Goal: Communication & Community: Answer question/provide support

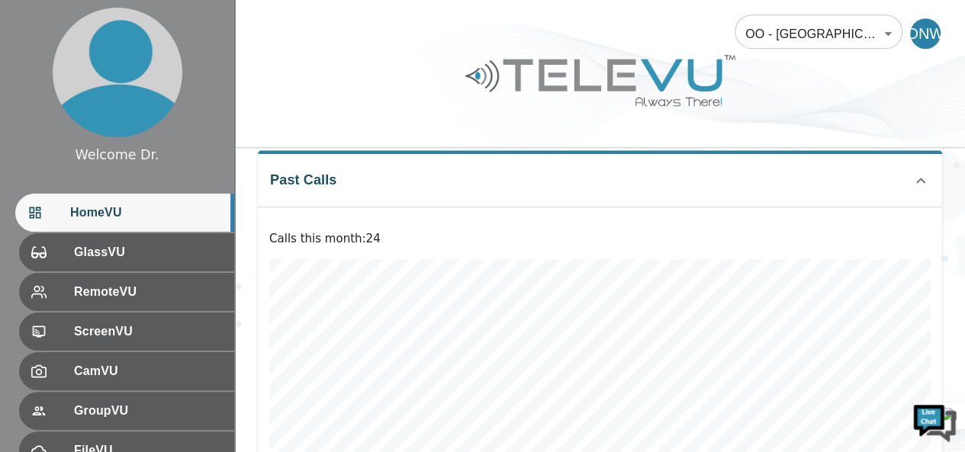
drag, startPoint x: 0, startPoint y: 0, endPoint x: 479, endPoint y: 233, distance: 532.7
click at [479, 233] on div "Calls this month : 24" at bounding box center [600, 360] width 684 height 305
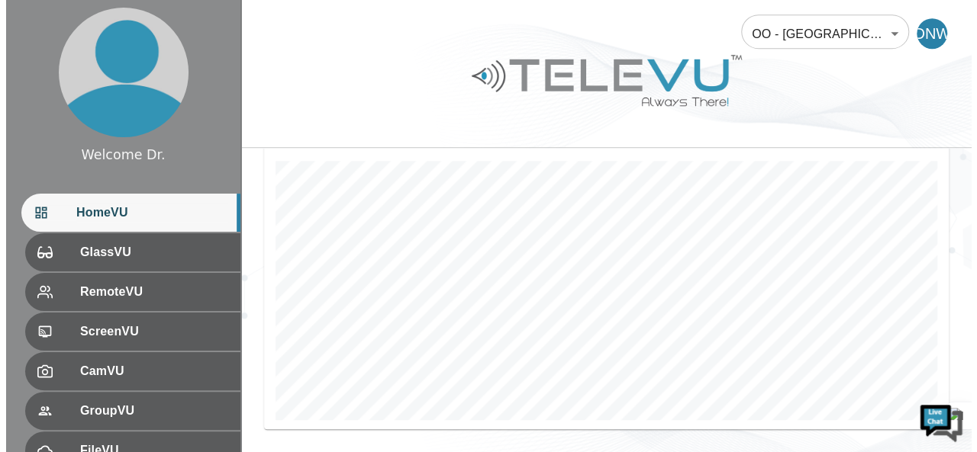
scroll to position [470, 0]
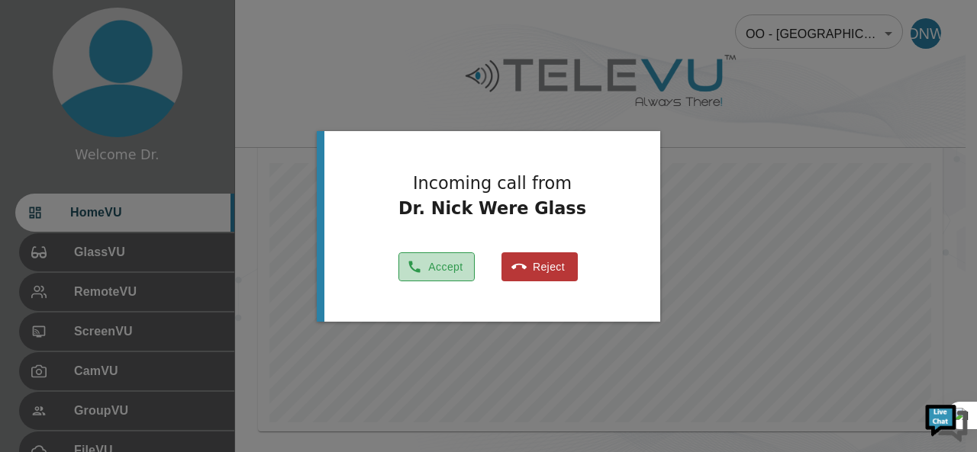
click at [439, 269] on button "Accept" at bounding box center [436, 268] width 76 height 30
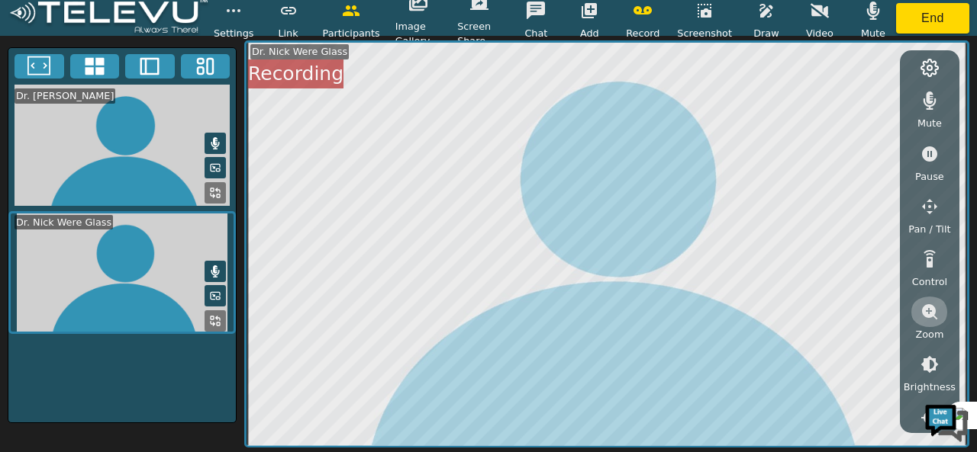
click at [923, 322] on button "button" at bounding box center [929, 312] width 38 height 31
click at [929, 362] on icon "button" at bounding box center [929, 365] width 18 height 18
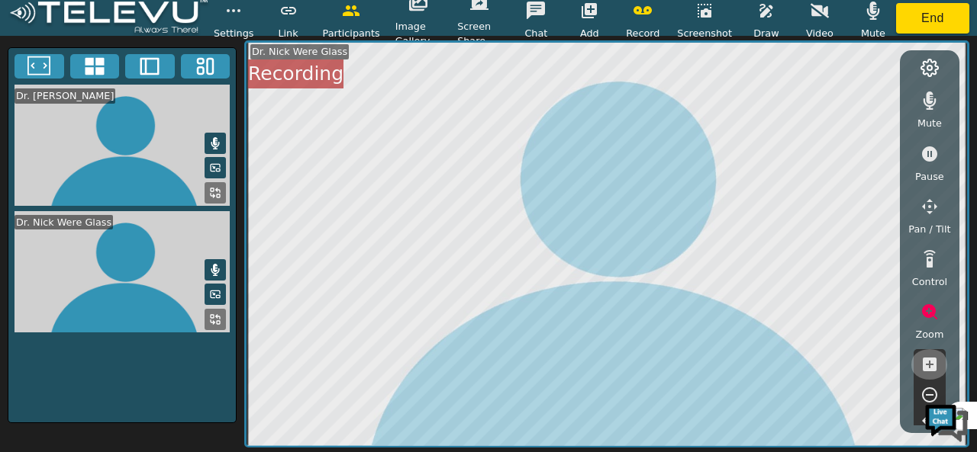
click at [929, 362] on icon "button" at bounding box center [929, 365] width 18 height 18
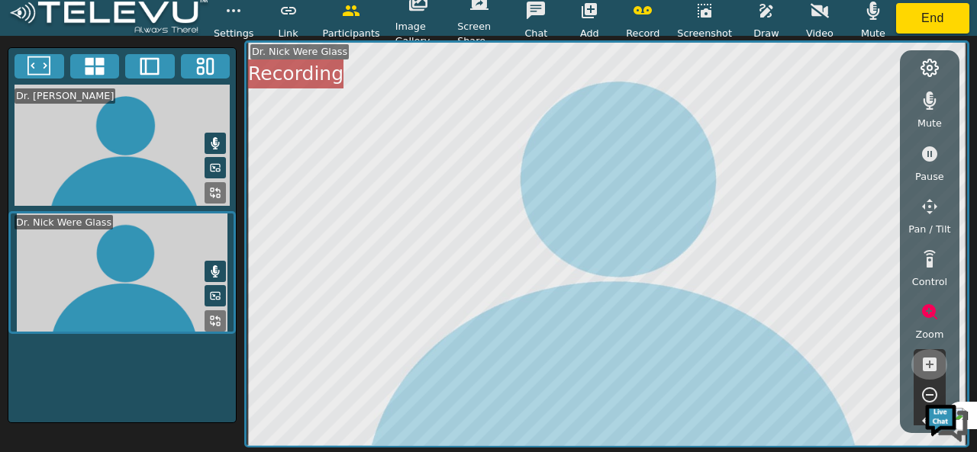
click at [929, 362] on icon "button" at bounding box center [929, 365] width 18 height 18
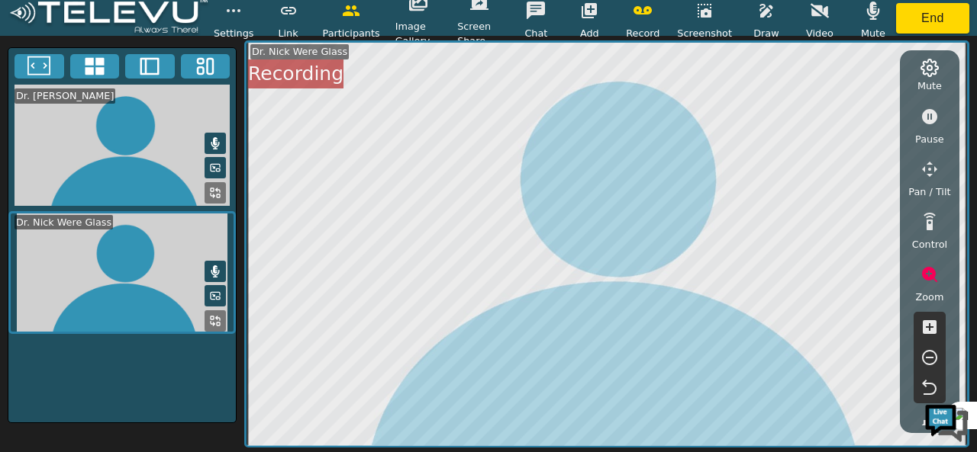
scroll to position [39, 0]
click at [934, 348] on icon "button" at bounding box center [929, 356] width 18 height 18
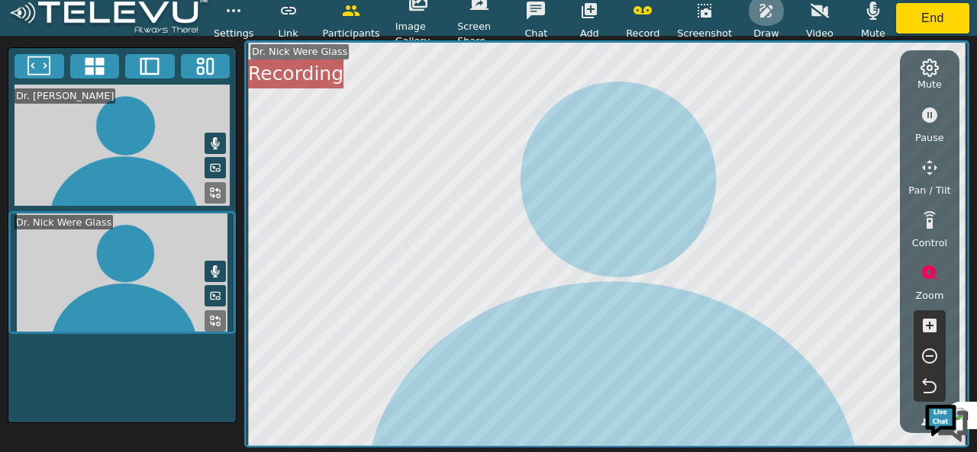
click at [769, 16] on icon "button" at bounding box center [766, 11] width 18 height 18
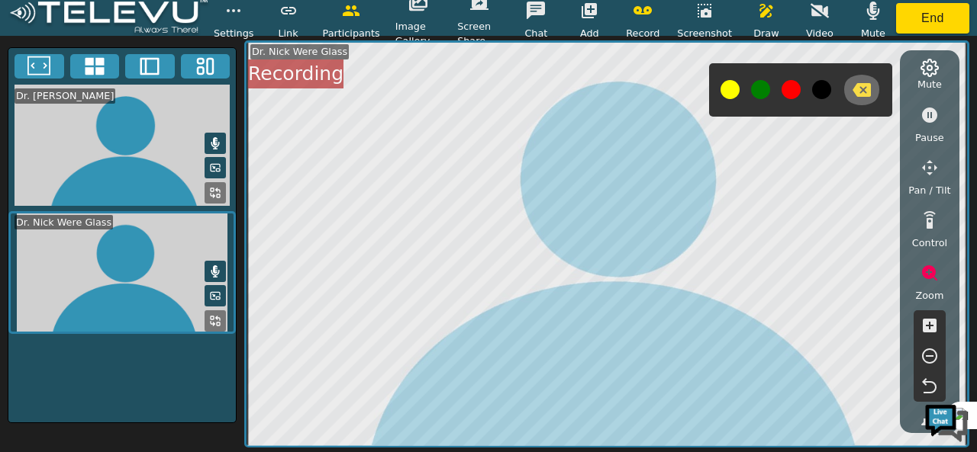
click at [865, 91] on icon "button" at bounding box center [861, 90] width 18 height 14
click at [758, 92] on button at bounding box center [760, 89] width 19 height 19
click at [760, 87] on button at bounding box center [760, 89] width 19 height 19
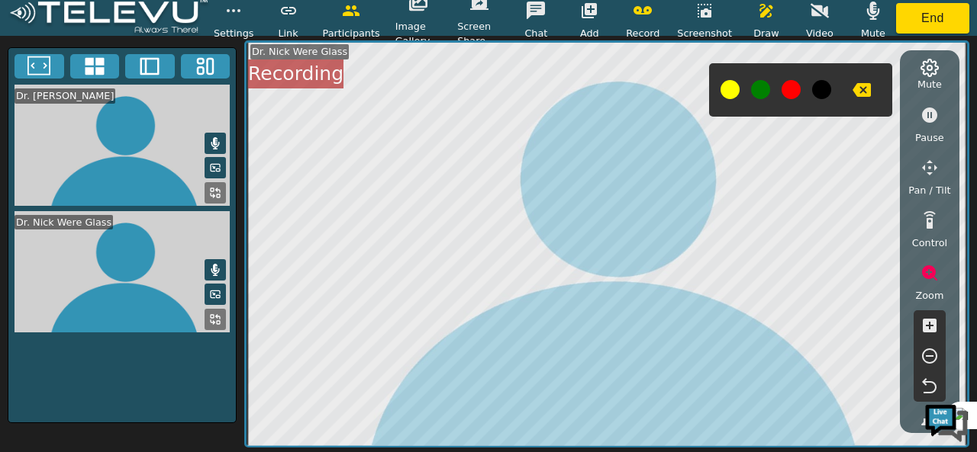
click at [760, 87] on button at bounding box center [760, 89] width 19 height 19
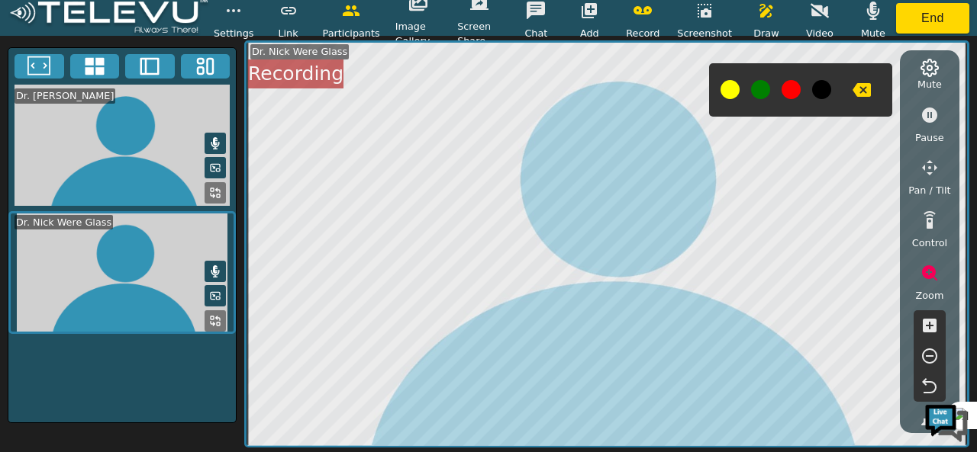
click at [726, 89] on button at bounding box center [729, 89] width 19 height 19
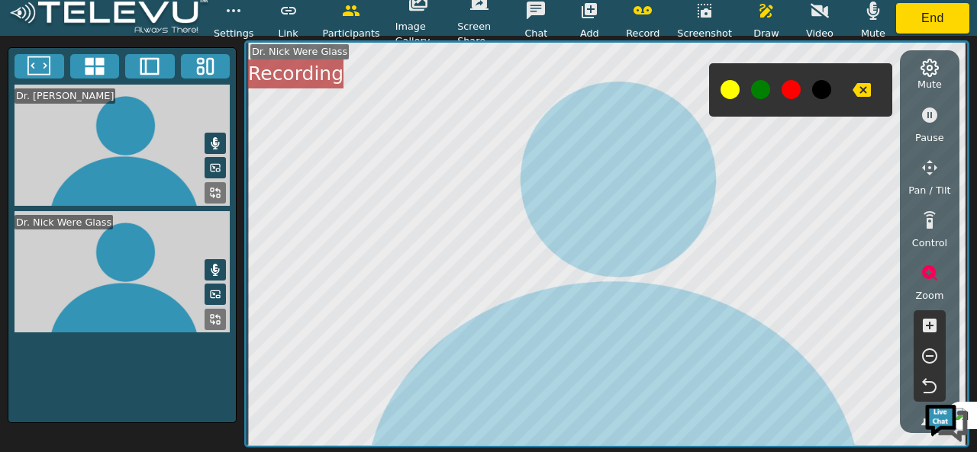
click at [797, 85] on button at bounding box center [790, 89] width 19 height 19
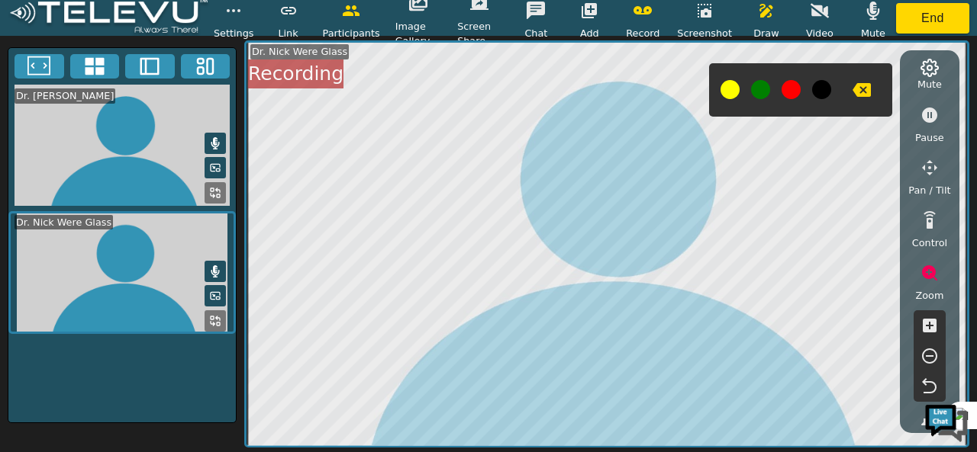
click at [789, 89] on button at bounding box center [790, 89] width 19 height 19
click at [858, 92] on icon "button" at bounding box center [861, 90] width 18 height 18
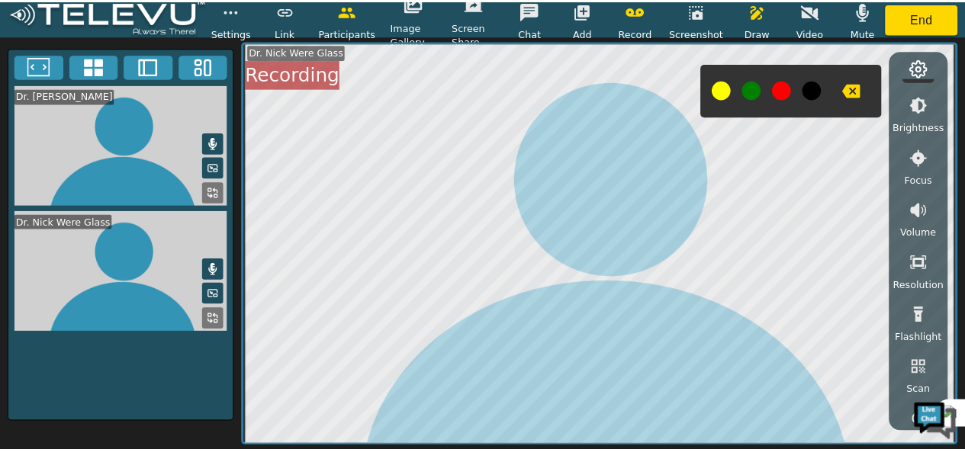
scroll to position [385, 0]
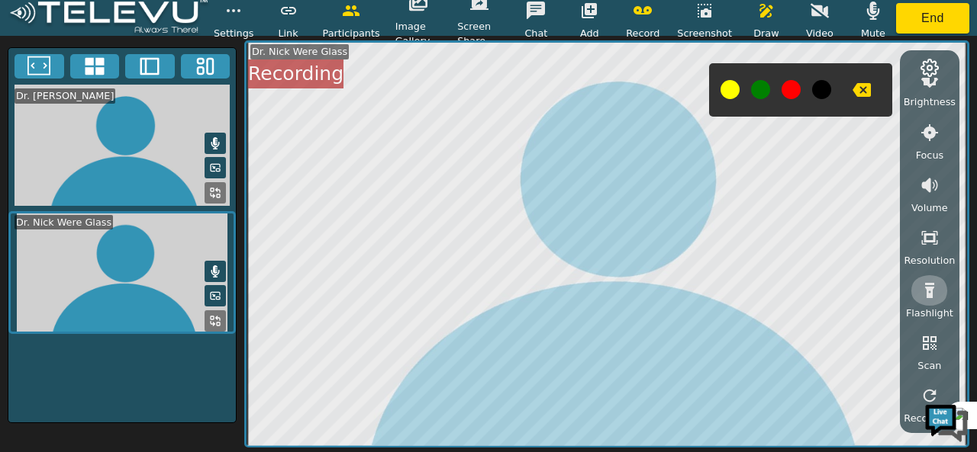
click at [932, 286] on icon "button" at bounding box center [929, 291] width 18 height 18
click at [928, 294] on icon "button" at bounding box center [928, 291] width 15 height 16
